Goal: Find specific page/section: Find specific page/section

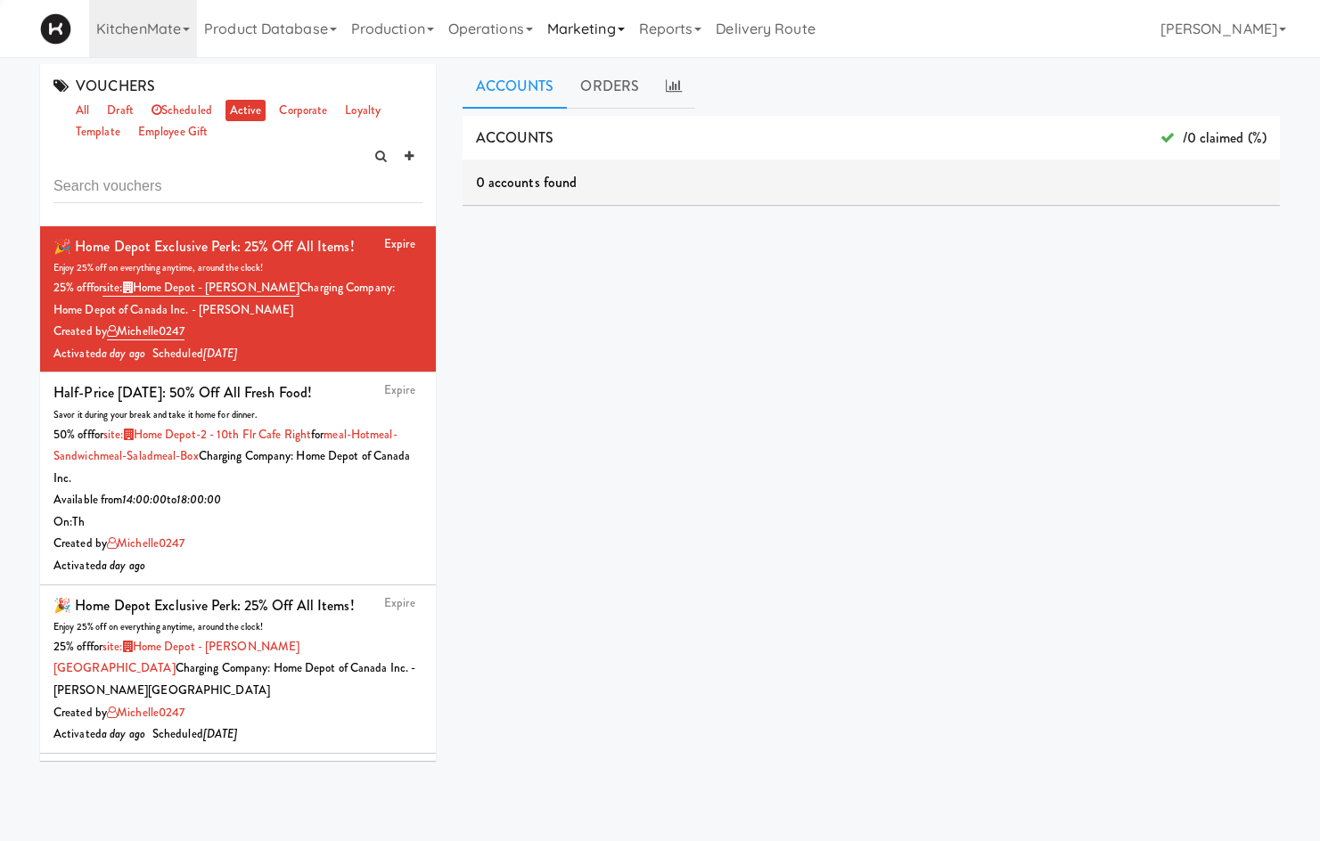
click at [620, 30] on link "Marketing" at bounding box center [586, 28] width 92 height 57
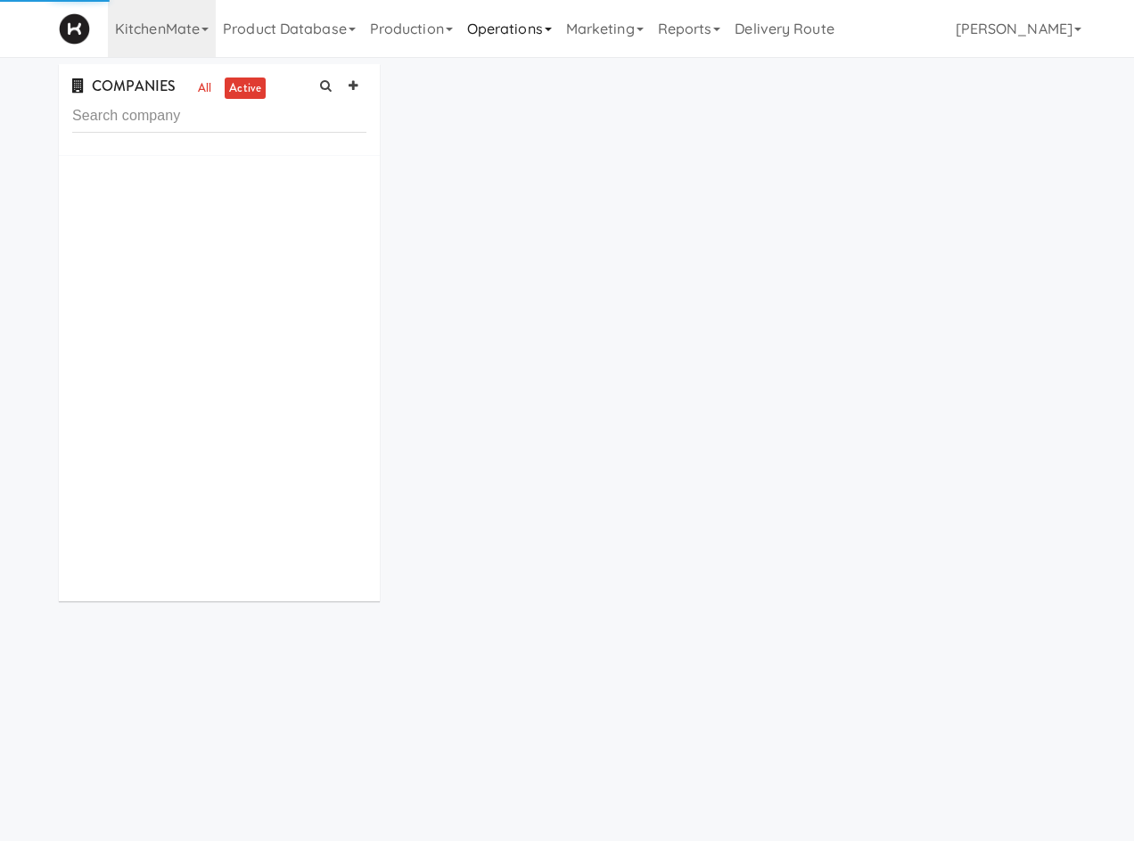
click at [512, 30] on link "Operations" at bounding box center [509, 28] width 99 height 57
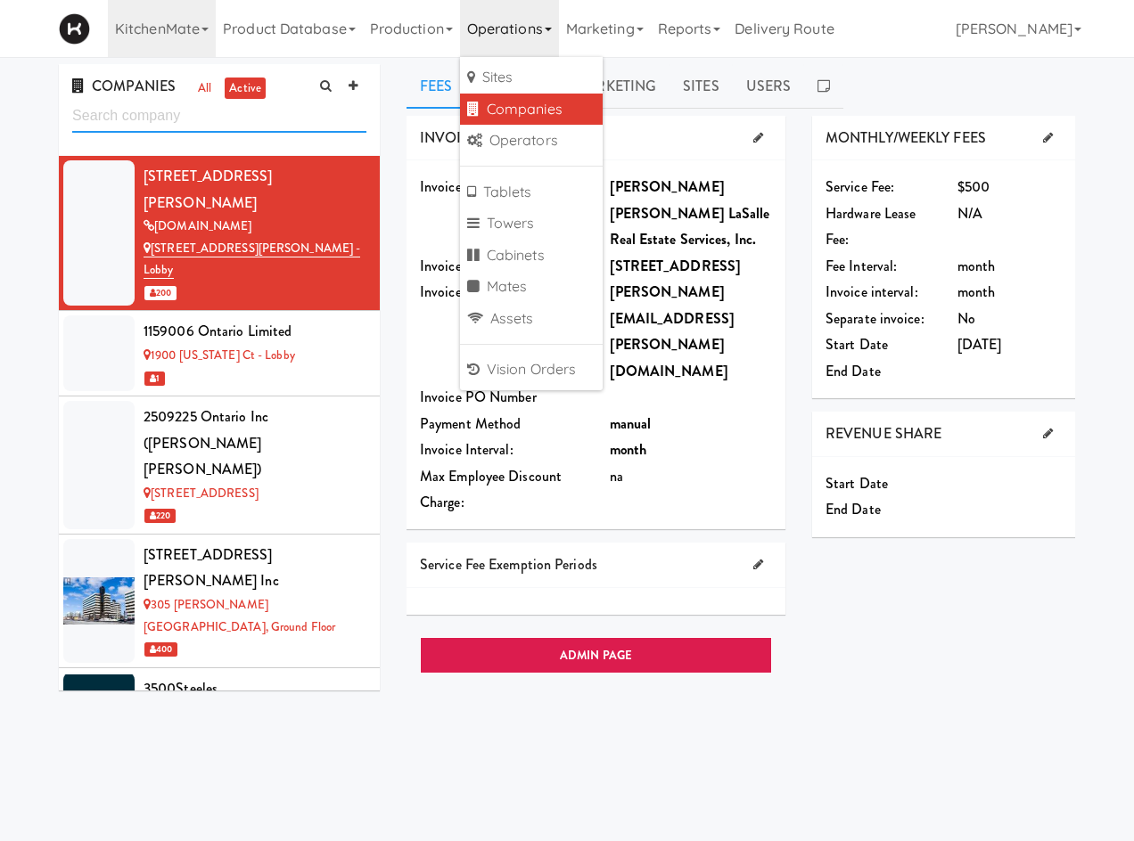
click at [266, 124] on input "text" at bounding box center [219, 116] width 294 height 33
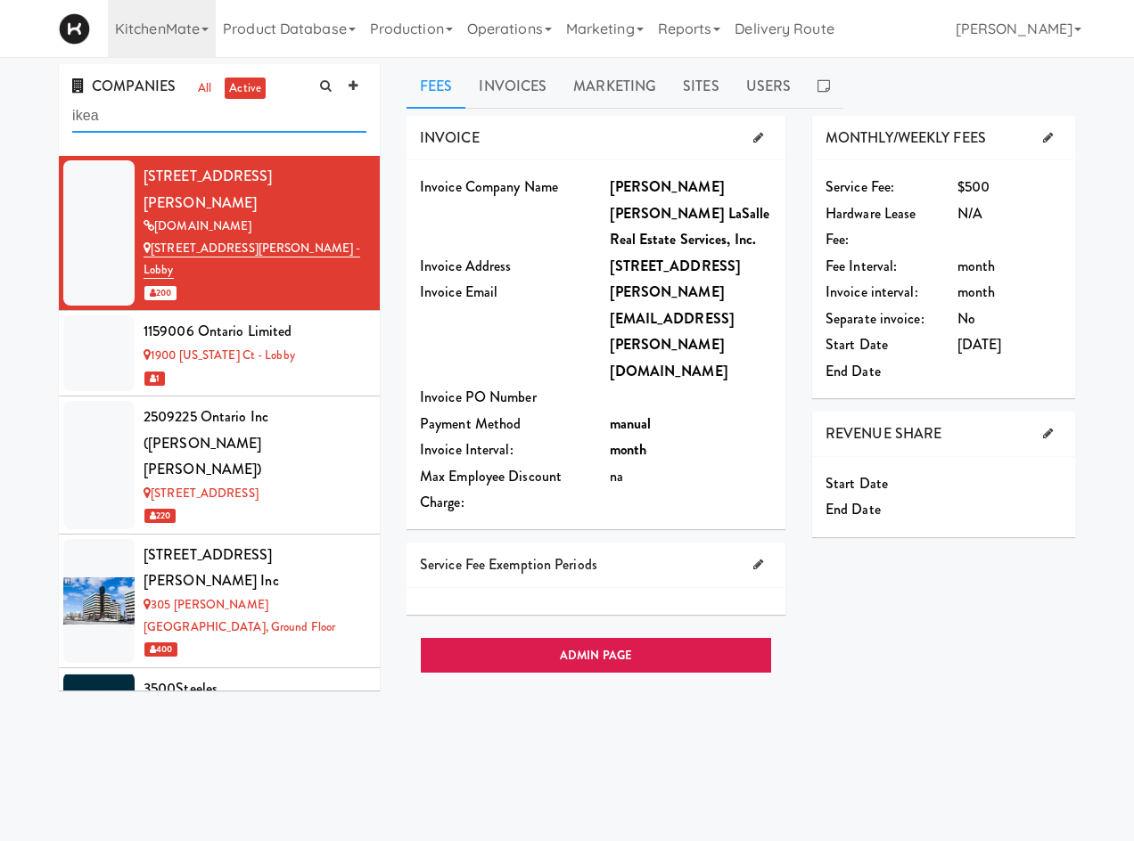
type input "ikea"
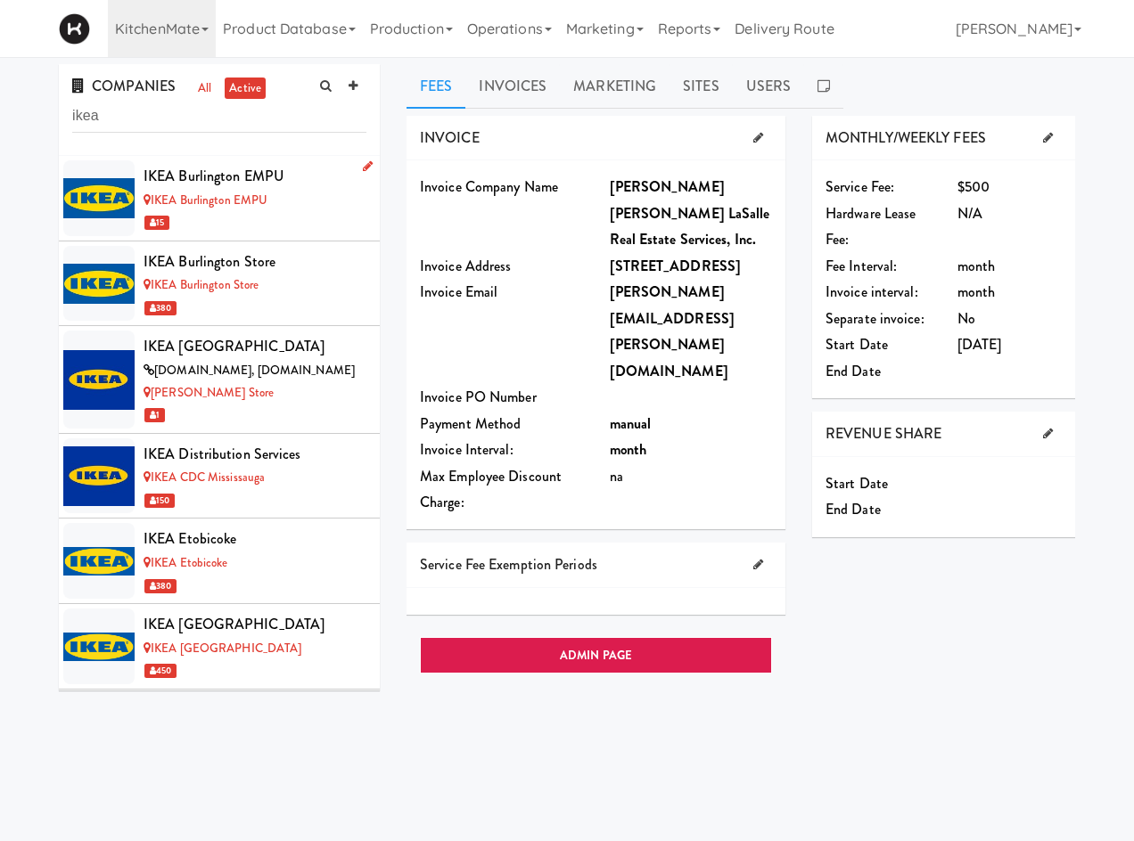
click at [288, 214] on div "15" at bounding box center [254, 222] width 223 height 22
